Goal: Transaction & Acquisition: Purchase product/service

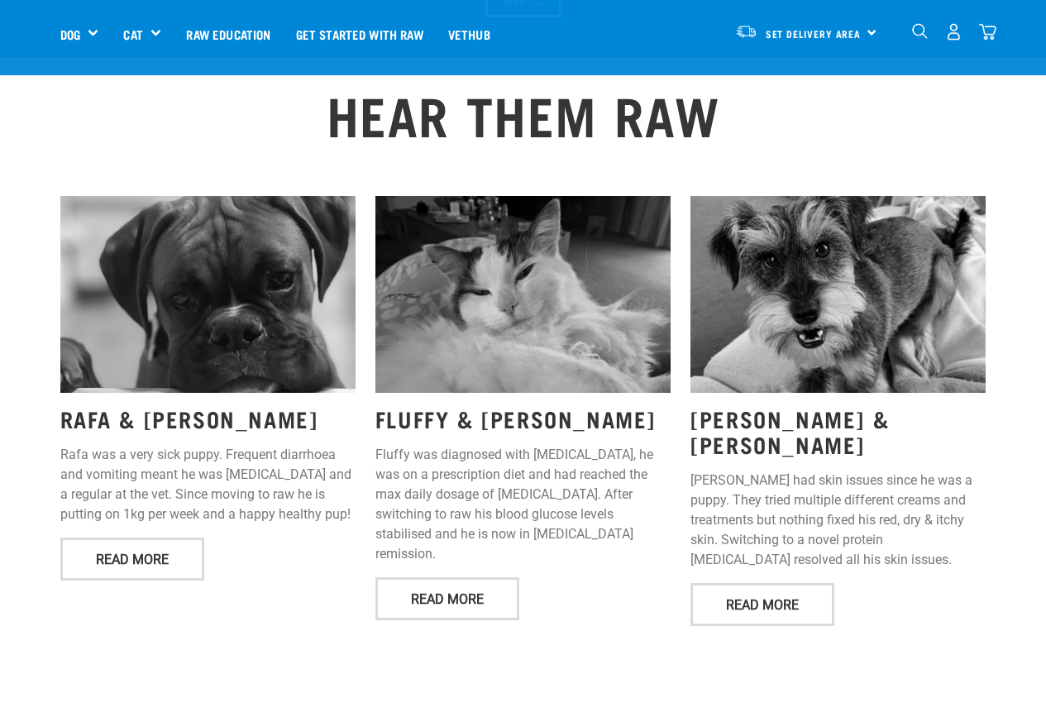
scroll to position [1985, 0]
